Goal: Find specific page/section: Find specific page/section

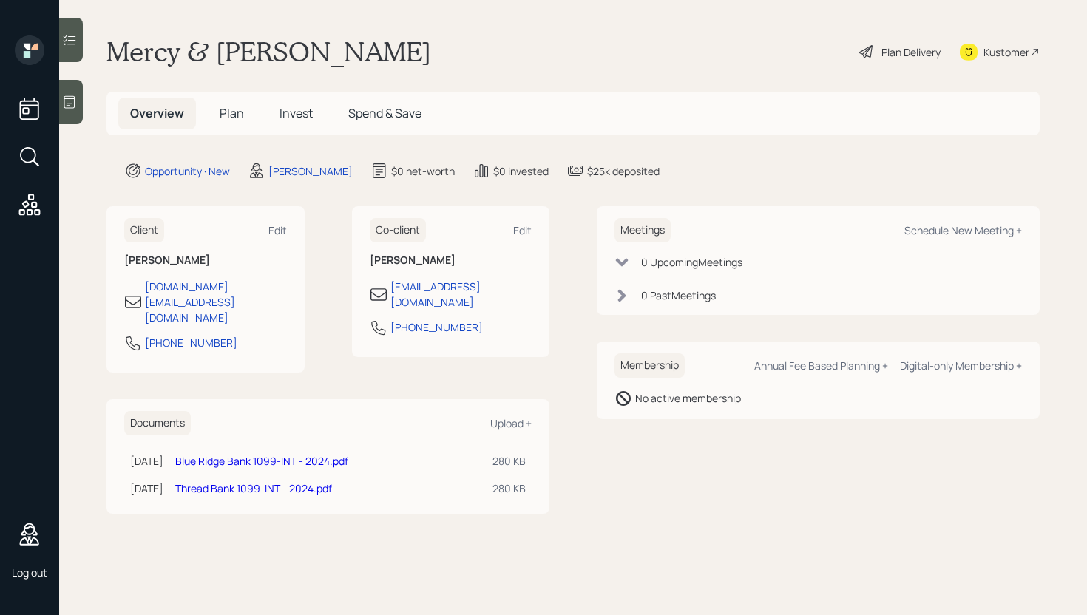
click at [242, 123] on h5 "Plan" at bounding box center [232, 114] width 48 height 32
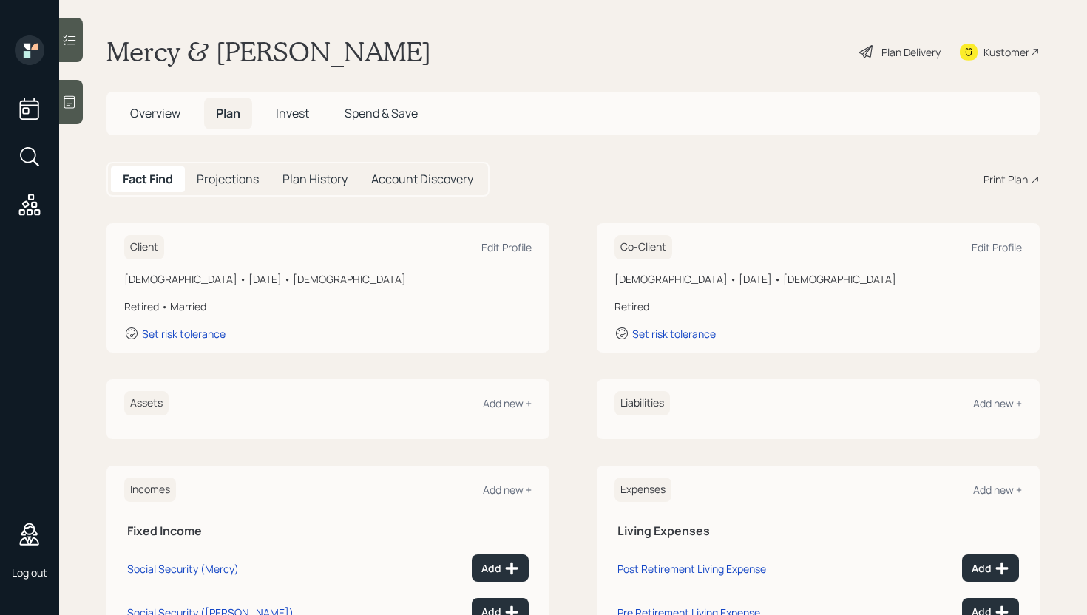
click at [398, 112] on span "Spend & Save" at bounding box center [380, 113] width 73 height 16
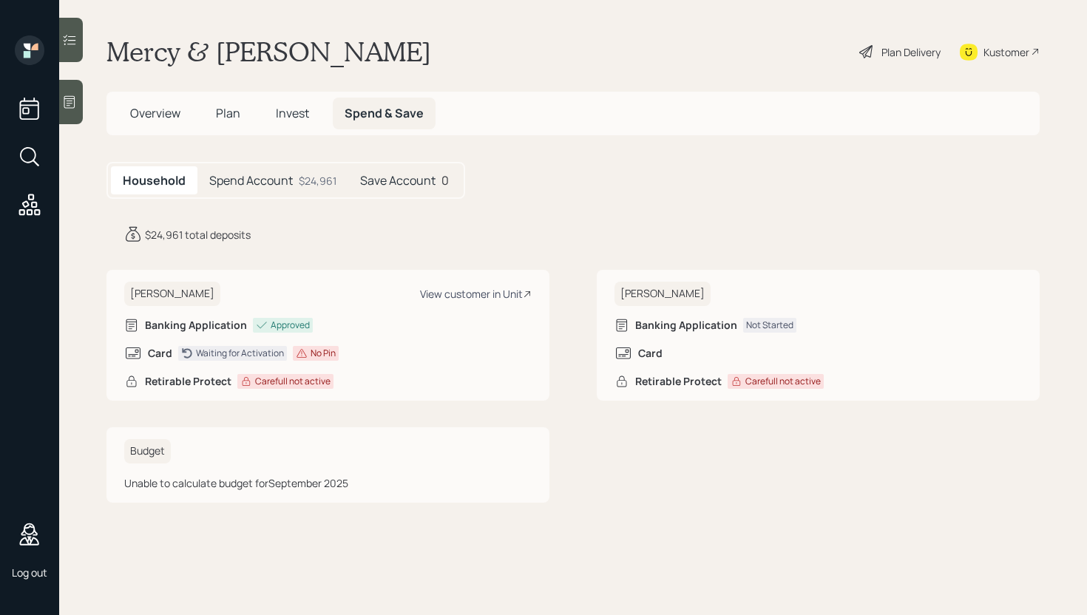
click at [487, 297] on div "View customer in Unit" at bounding box center [476, 294] width 112 height 14
click at [499, 293] on div "View customer in Unit" at bounding box center [476, 294] width 112 height 14
click at [221, 116] on span "Plan" at bounding box center [228, 113] width 24 height 16
